Goal: Check status: Check status

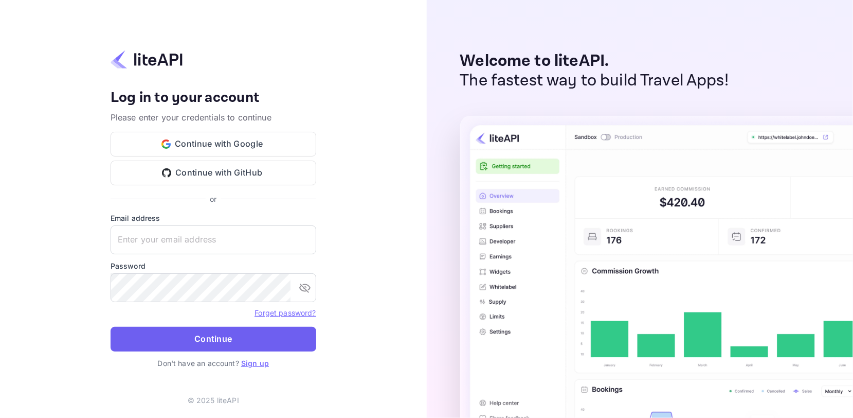
type input "adminpassword_support@yandex-team.ru"
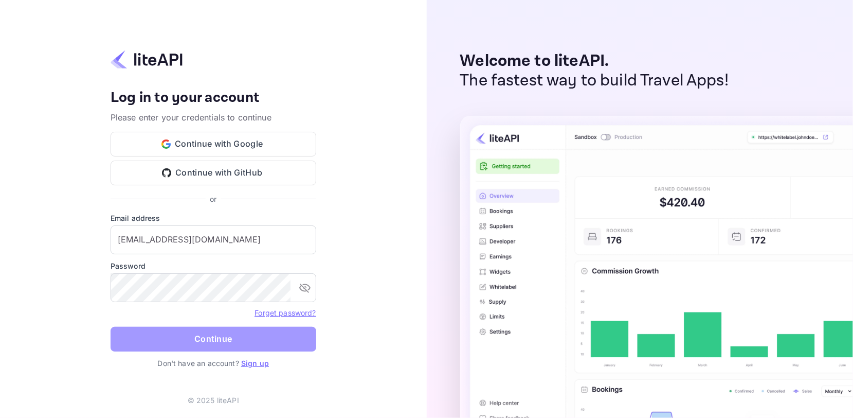
click at [261, 342] on button "Continue" at bounding box center [214, 339] width 206 height 25
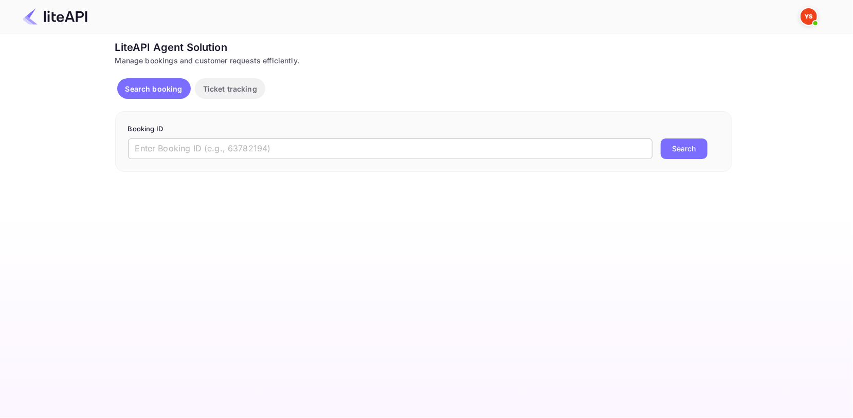
click at [200, 142] on input "text" at bounding box center [390, 148] width 525 height 21
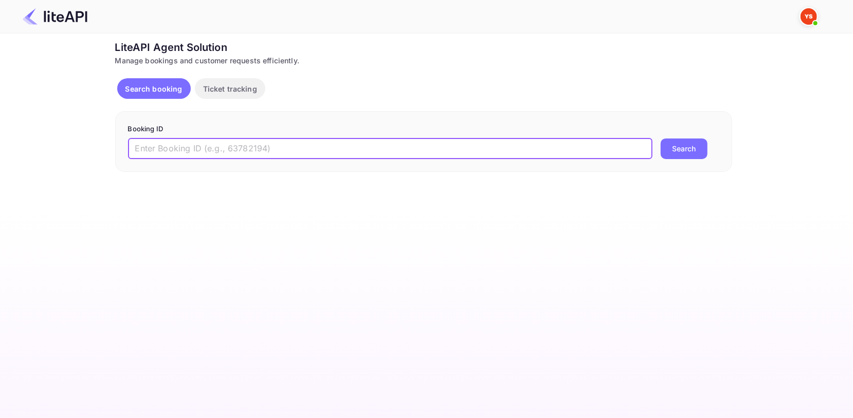
paste input "8956949"
type input "8956949"
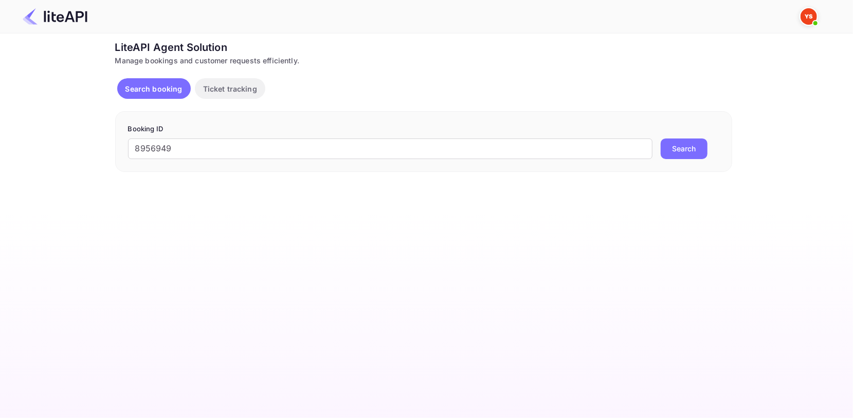
click at [696, 151] on button "Search" at bounding box center [684, 148] width 47 height 21
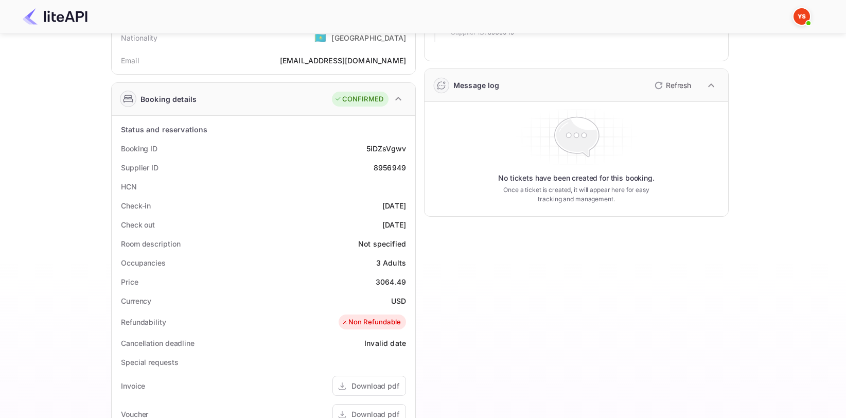
scroll to position [257, 0]
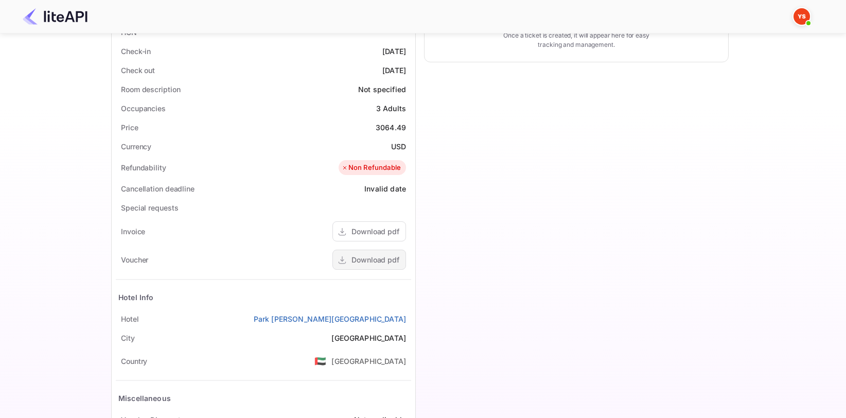
click at [371, 261] on div "Download pdf" at bounding box center [375, 259] width 48 height 11
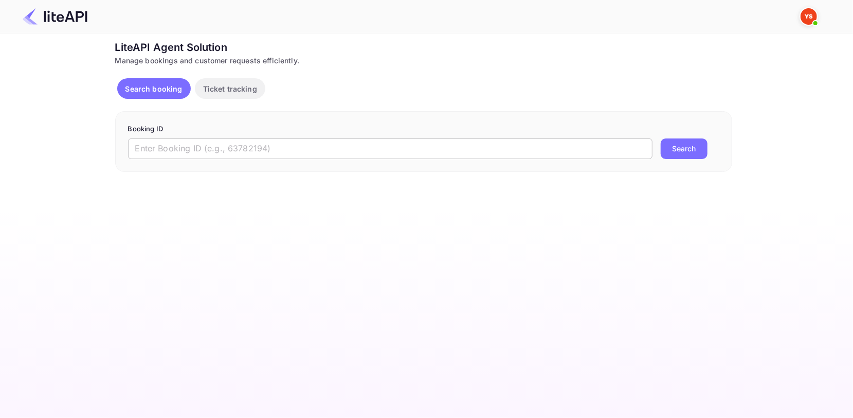
click at [396, 154] on input "text" at bounding box center [390, 148] width 525 height 21
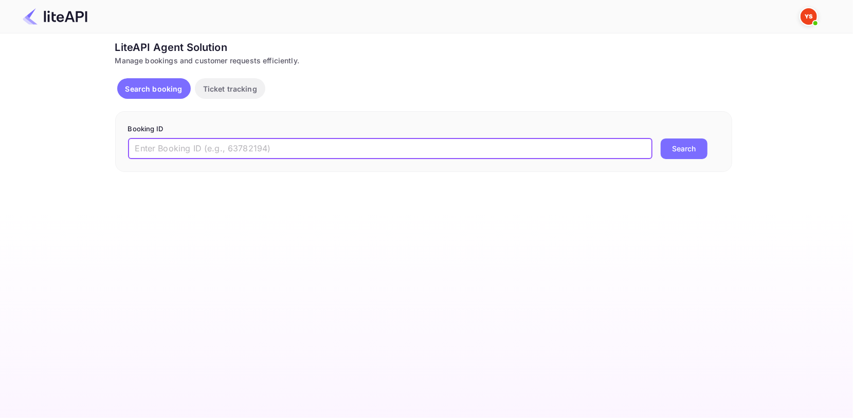
paste input "8993368"
type input "8993368"
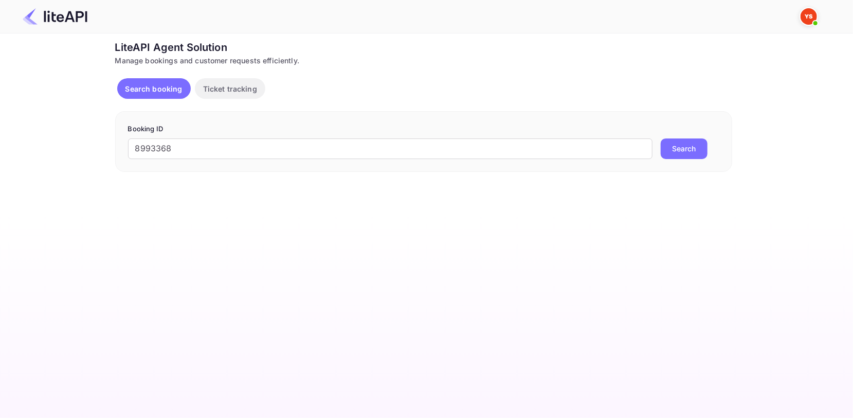
click at [738, 148] on div "Ticket Affiliate URL [URL][DOMAIN_NAME] Business partner name Nuitee Travel Cus…" at bounding box center [423, 106] width 823 height 132
click at [698, 149] on button "Search" at bounding box center [684, 148] width 47 height 21
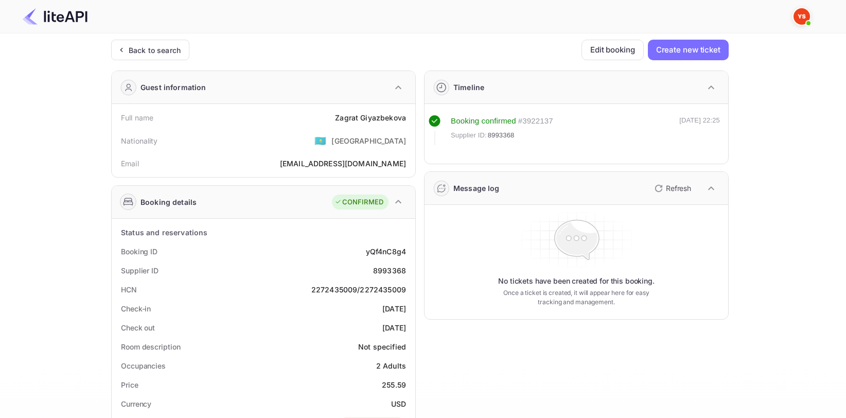
click at [372, 126] on div "Full name [PERSON_NAME]" at bounding box center [263, 117] width 295 height 19
click at [371, 119] on div "[PERSON_NAME]" at bounding box center [370, 117] width 71 height 11
copy div "[PERSON_NAME]"
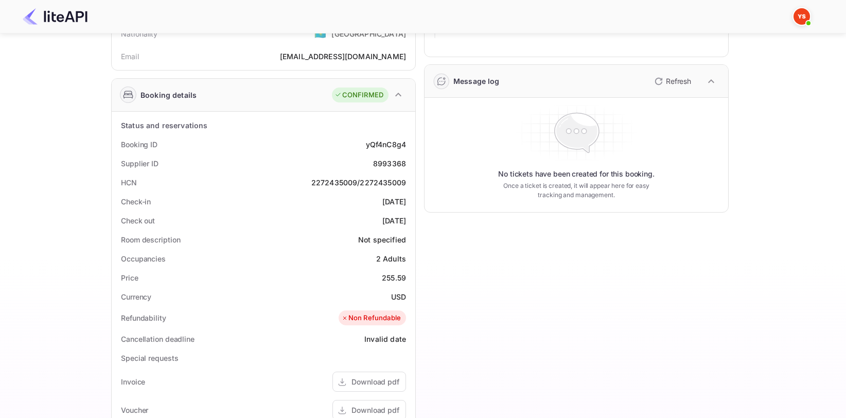
scroll to position [103, 0]
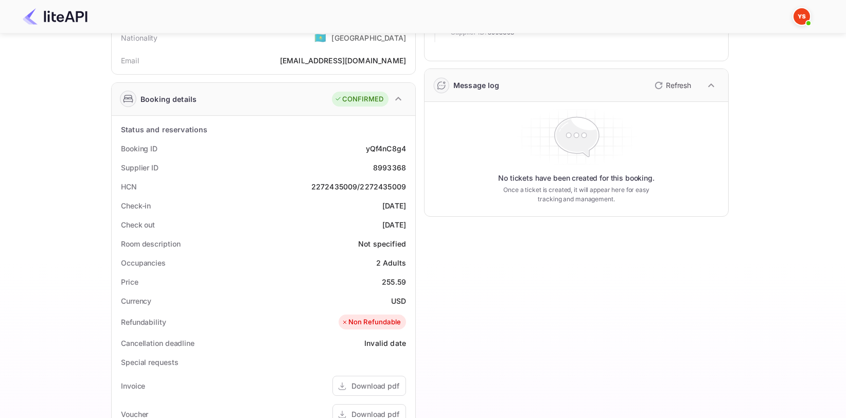
click at [388, 171] on div "8993368" at bounding box center [389, 167] width 33 height 11
copy div "8993368"
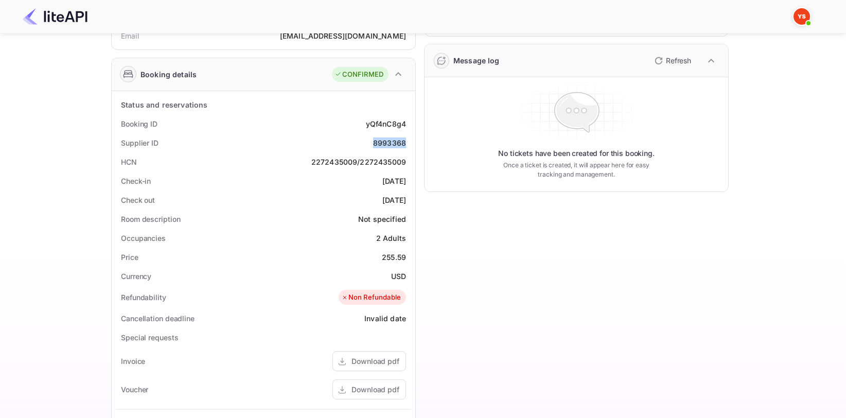
scroll to position [206, 0]
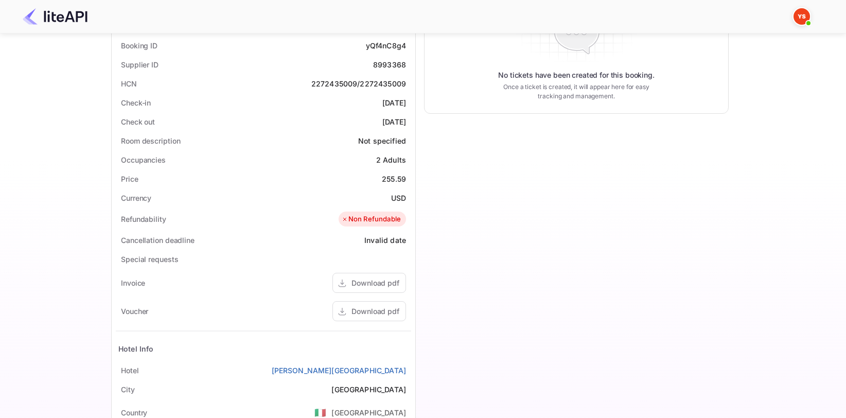
click at [407, 185] on div "Price 255.59" at bounding box center [263, 178] width 295 height 19
click at [402, 174] on div "255.59" at bounding box center [394, 178] width 24 height 11
copy div "255.59"
click at [401, 192] on div "USD" at bounding box center [398, 197] width 15 height 11
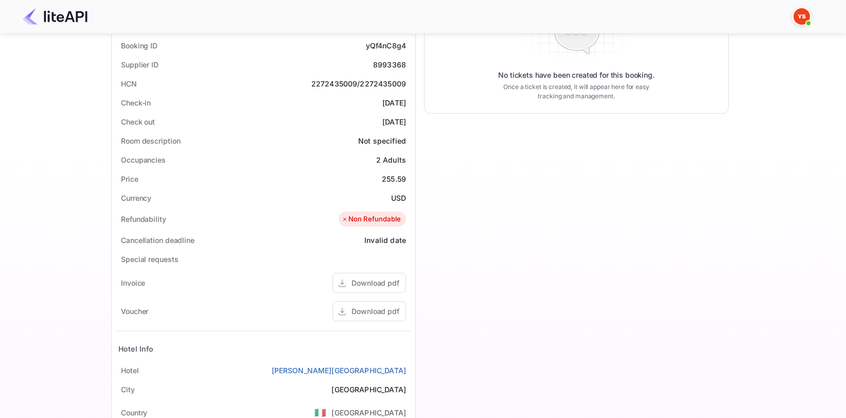
click at [400, 194] on div "USD" at bounding box center [398, 197] width 15 height 11
copy div "USD"
